Goal: Transaction & Acquisition: Purchase product/service

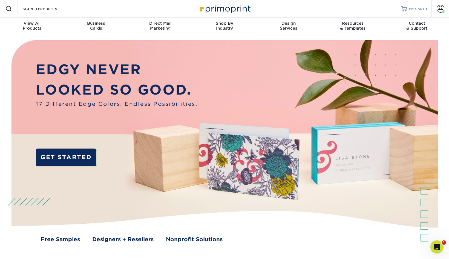
click at [414, 7] on span "MY CART" at bounding box center [417, 9] width 16 height 5
